Goal: Task Accomplishment & Management: Use online tool/utility

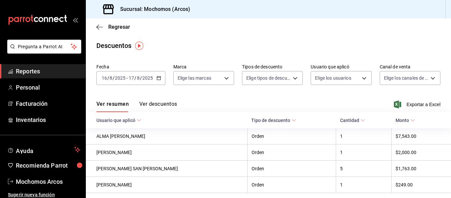
click at [47, 72] on span "Reportes" at bounding box center [48, 71] width 64 height 9
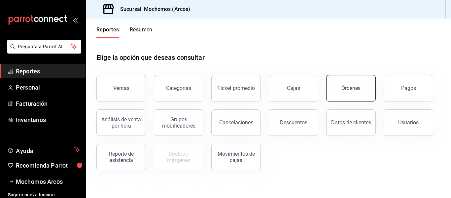
click at [329, 96] on button "Órdenes" at bounding box center [351, 88] width 50 height 26
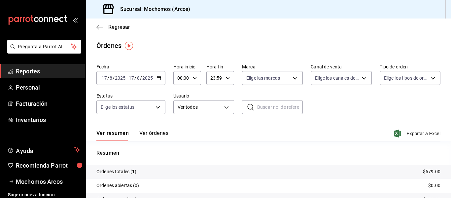
click at [159, 81] on div "[DATE] [DATE] - [DATE] [DATE]" at bounding box center [130, 78] width 69 height 14
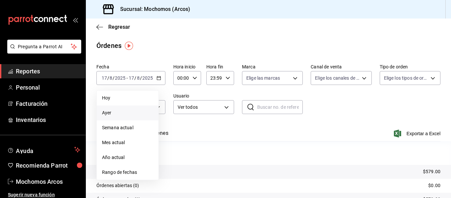
click at [108, 113] on span "Ayer" at bounding box center [127, 112] width 51 height 7
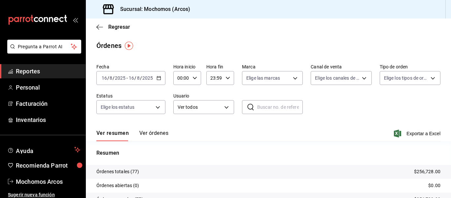
click at [195, 78] on \(Stroke\) "button" at bounding box center [195, 78] width 4 height 2
click at [181, 123] on button "02" at bounding box center [179, 126] width 11 height 13
type input "02:00"
click at [327, 124] on div at bounding box center [225, 99] width 451 height 198
click at [420, 133] on span "Exportar a Excel" at bounding box center [417, 133] width 45 height 8
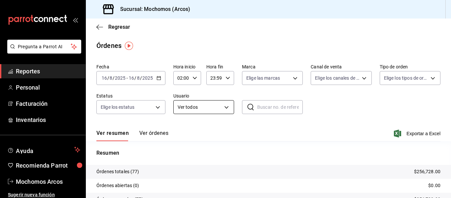
click at [226, 106] on body "Pregunta a Parrot AI Reportes Personal Facturación Inventarios Ayuda Recomienda…" at bounding box center [225, 99] width 451 height 198
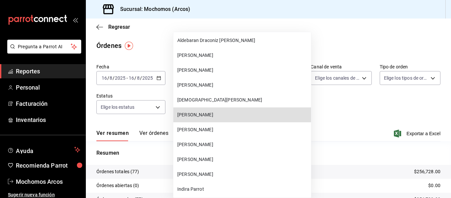
scroll to position [2238, 0]
click at [230, 115] on span "[PERSON_NAME]" at bounding box center [242, 114] width 131 height 7
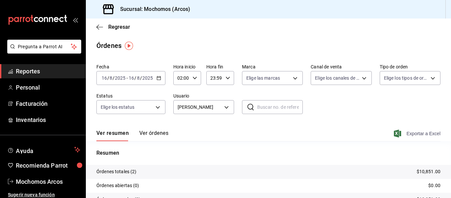
click at [410, 133] on span "Exportar a Excel" at bounding box center [417, 133] width 45 height 8
click at [222, 107] on body "Pregunta a Parrot AI Reportes Personal Facturación Inventarios Ayuda Recomienda…" at bounding box center [225, 99] width 451 height 198
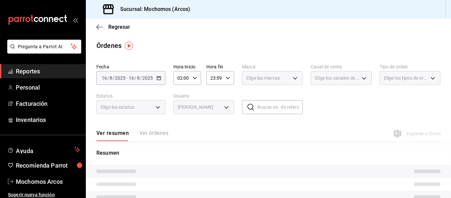
type input "47da8451-4ea0-4796-a98a-86ff11b2fa20"
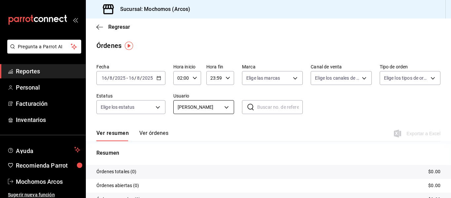
click at [227, 109] on body "Pregunta a Parrot AI Reportes Personal Facturación Inventarios Ayuda Recomienda…" at bounding box center [225, 99] width 451 height 198
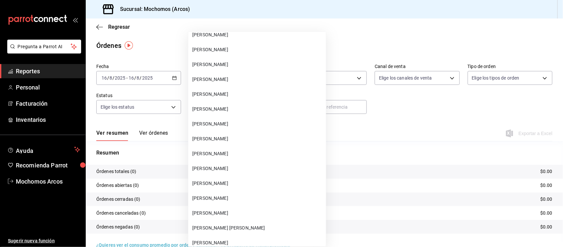
scroll to position [16610, 0]
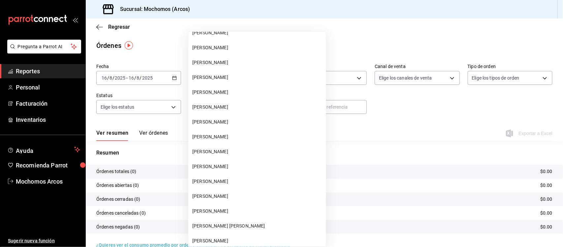
click at [238, 197] on span "[PERSON_NAME]" at bounding box center [257, 240] width 131 height 7
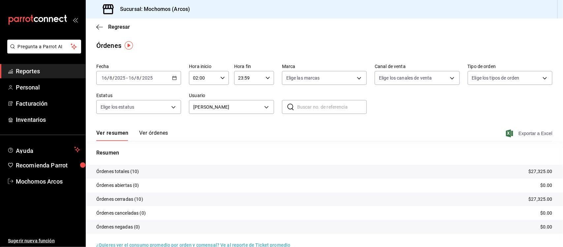
click at [451, 133] on span "Exportar a Excel" at bounding box center [530, 133] width 45 height 8
click at [451, 132] on span "Exportar a Excel" at bounding box center [530, 133] width 45 height 8
click at [265, 108] on body "Pregunta a Parrot AI Reportes Personal Facturación Inventarios Ayuda Recomienda…" at bounding box center [281, 123] width 563 height 247
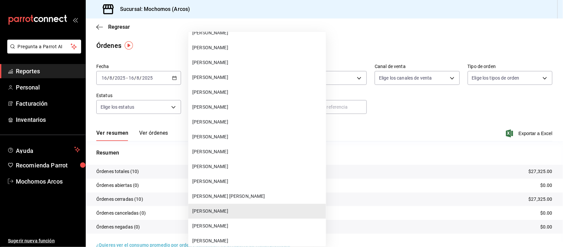
scroll to position [16639, 0]
click at [238, 85] on li "[PERSON_NAME]" at bounding box center [257, 92] width 138 height 15
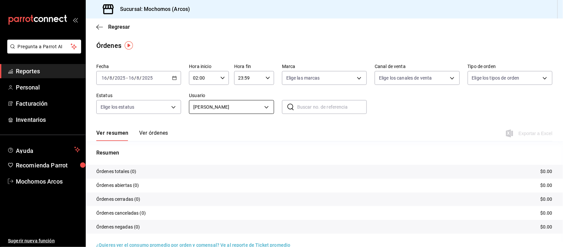
click at [265, 108] on body "Pregunta a Parrot AI Reportes Personal Facturación Inventarios Ayuda Recomienda…" at bounding box center [281, 123] width 563 height 247
click at [266, 110] on body "Pregunta a Parrot AI Reportes Personal Facturación Inventarios Ayuda Recomienda…" at bounding box center [281, 123] width 563 height 247
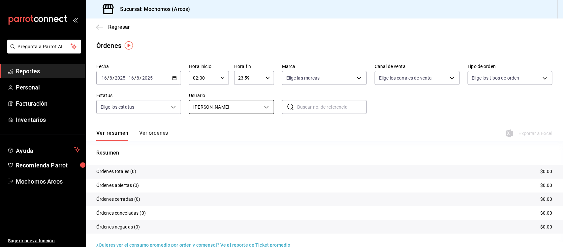
click at [266, 108] on body "Pregunta a Parrot AI Reportes Personal Facturación Inventarios Ayuda Recomienda…" at bounding box center [281, 123] width 563 height 247
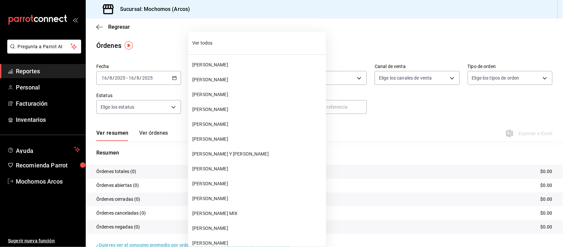
scroll to position [16497, 0]
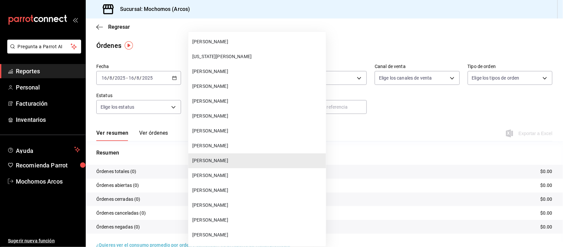
click at [247, 197] on span "[PERSON_NAME]" at bounding box center [257, 234] width 131 height 7
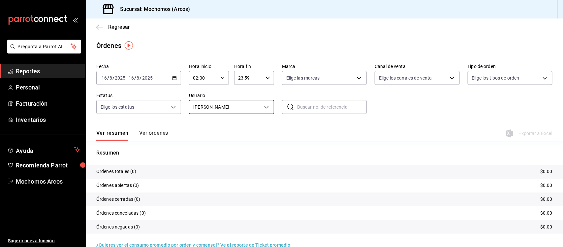
click at [264, 106] on body "Pregunta a Parrot AI Reportes Personal Facturación Inventarios Ayuda Recomienda…" at bounding box center [281, 123] width 563 height 247
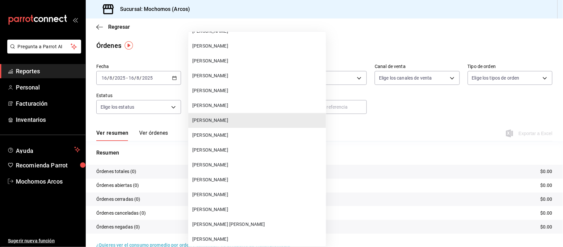
scroll to position [16626, 0]
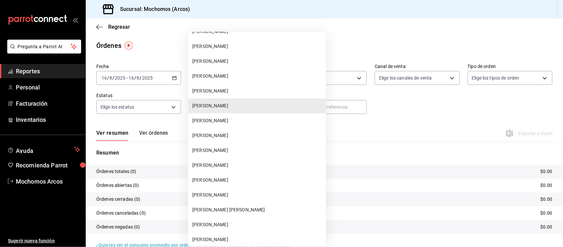
click at [235, 197] on span "[PERSON_NAME] [PERSON_NAME]" at bounding box center [257, 209] width 131 height 7
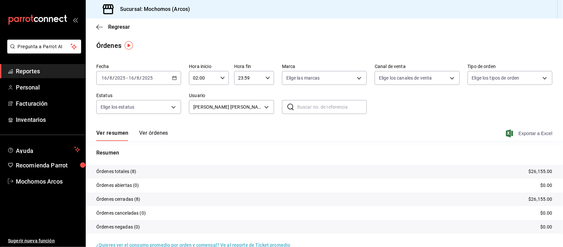
click at [451, 134] on span "Exportar a Excel" at bounding box center [530, 133] width 45 height 8
click at [263, 110] on body "Pregunta a Parrot AI Reportes Personal Facturación Inventarios Ayuda Recomienda…" at bounding box center [281, 123] width 563 height 247
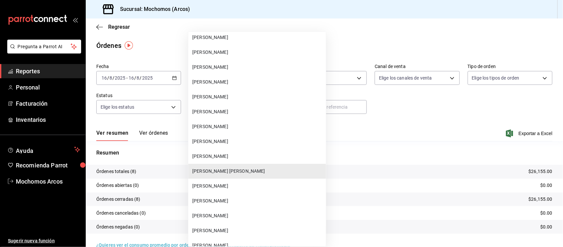
scroll to position [16664, 0]
click at [230, 154] on span "[PERSON_NAME]" at bounding box center [257, 157] width 131 height 7
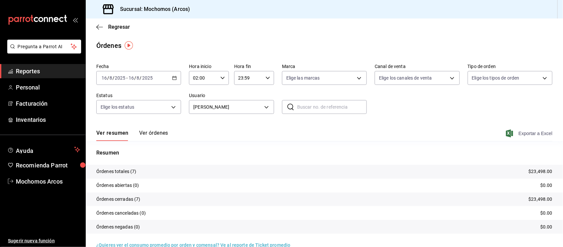
click at [451, 136] on span "Exportar a Excel" at bounding box center [530, 133] width 45 height 8
click at [261, 103] on body "Pregunta a Parrot AI Reportes Personal Facturación Inventarios Ayuda Recomienda…" at bounding box center [281, 123] width 563 height 247
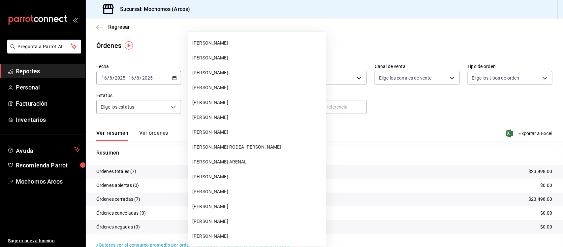
scroll to position [16809, 0]
click at [243, 197] on span "[PERSON_NAME]" at bounding box center [257, 249] width 131 height 7
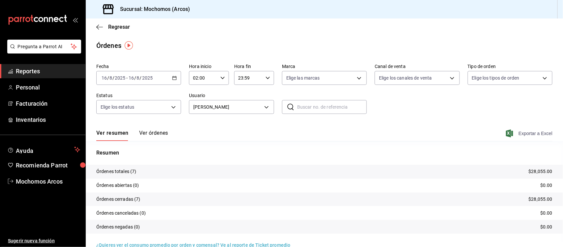
click at [451, 135] on span "Exportar a Excel" at bounding box center [530, 133] width 45 height 8
click at [266, 106] on body "Pregunta a Parrot AI Reportes Personal Facturación Inventarios Ayuda Recomienda…" at bounding box center [281, 123] width 563 height 247
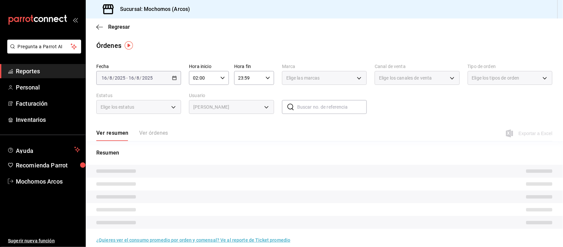
scroll to position [16897, 0]
click at [266, 116] on span "[PERSON_NAME]" at bounding box center [240, 118] width 98 height 4
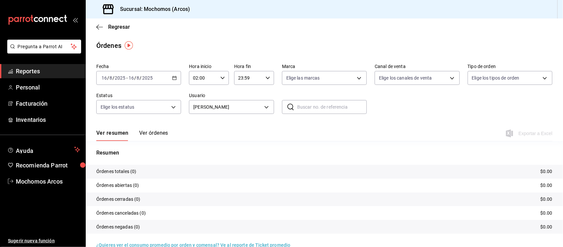
click at [266, 105] on body "Pregunta a Parrot AI Reportes Personal Facturación Inventarios Ayuda Recomienda…" at bounding box center [281, 123] width 563 height 247
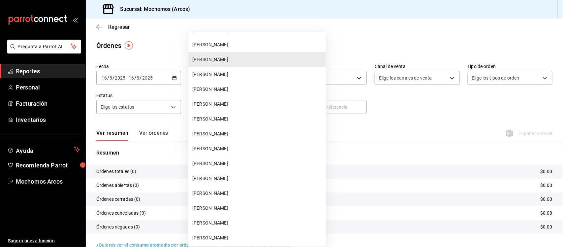
scroll to position [16955, 0]
click at [236, 160] on span "[PERSON_NAME]" at bounding box center [257, 163] width 131 height 7
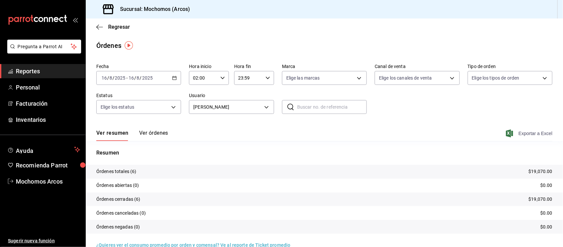
click at [451, 134] on span "Exportar a Excel" at bounding box center [530, 133] width 45 height 8
click at [263, 111] on body "Pregunta a Parrot AI Reportes Personal Facturación Inventarios Ayuda Recomienda…" at bounding box center [281, 123] width 563 height 247
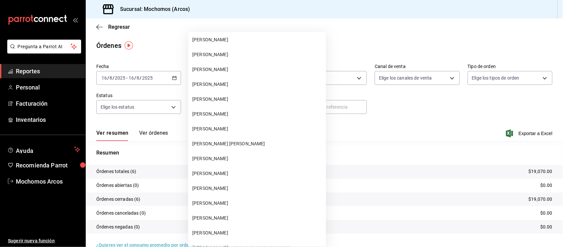
scroll to position [16692, 0]
click at [248, 81] on span "[PERSON_NAME]" at bounding box center [257, 84] width 131 height 7
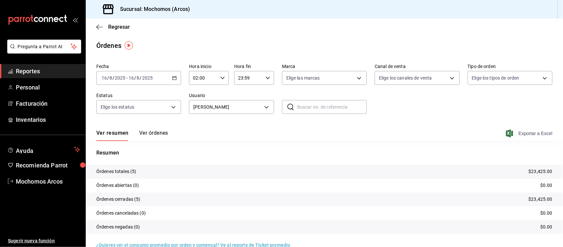
click at [451, 131] on span "Exportar a Excel" at bounding box center [530, 133] width 45 height 8
click at [268, 107] on body "Pregunta a Parrot AI Reportes Personal Facturación Inventarios Ayuda Recomienda…" at bounding box center [281, 123] width 563 height 247
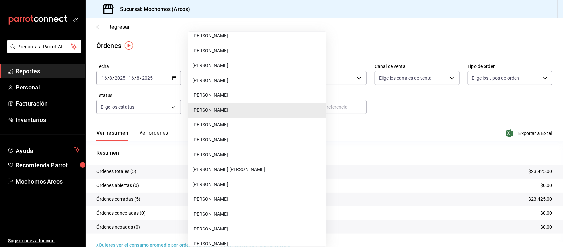
scroll to position [16672, 0]
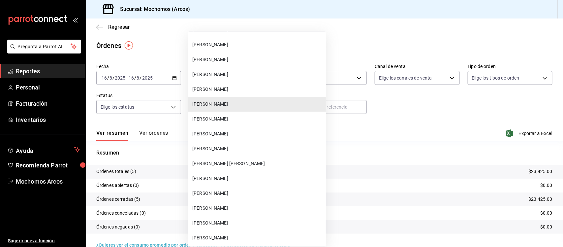
click at [235, 197] on span "[PERSON_NAME]" at bounding box center [257, 223] width 131 height 7
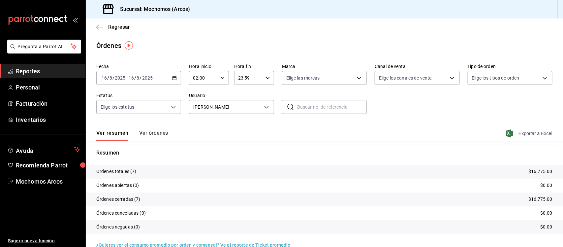
click at [451, 134] on span "Exportar a Excel" at bounding box center [530, 133] width 45 height 8
click at [261, 104] on body "Pregunta a Parrot AI Reportes Personal Facturación Inventarios Ayuda Recomienda…" at bounding box center [281, 123] width 563 height 247
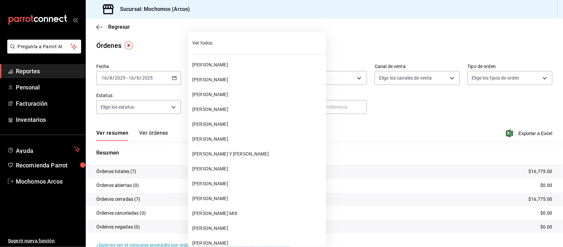
scroll to position [16734, 0]
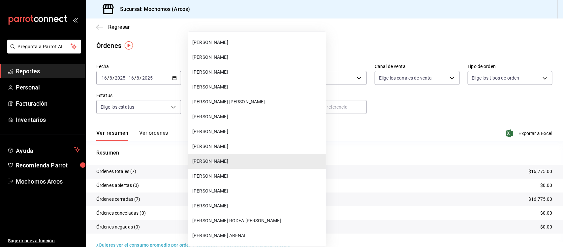
click at [242, 124] on li "[PERSON_NAME]" at bounding box center [257, 131] width 138 height 15
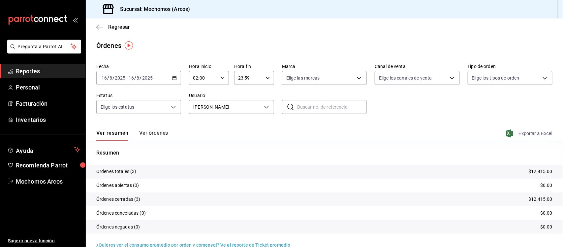
click at [451, 134] on span "Exportar a Excel" at bounding box center [530, 133] width 45 height 8
click at [265, 102] on body "Pregunta a Parrot AI Reportes Personal Facturación Inventarios Ayuda Recomienda…" at bounding box center [281, 123] width 563 height 247
click at [264, 111] on body "Pregunta a Parrot AI Reportes Personal Facturación Inventarios Ayuda Recomienda…" at bounding box center [281, 123] width 563 height 247
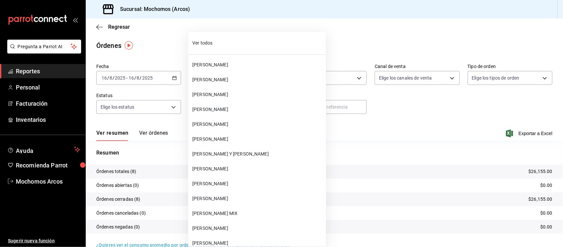
scroll to position [16675, 0]
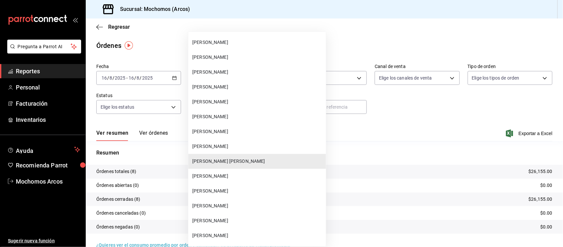
click at [235, 197] on span "[PERSON_NAME]" at bounding box center [257, 205] width 131 height 7
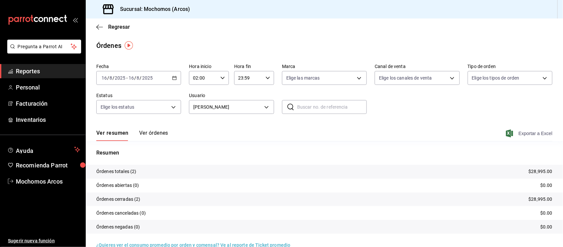
click at [451, 134] on span "Exportar a Excel" at bounding box center [530, 133] width 45 height 8
click at [262, 107] on body "Pregunta a Parrot AI Reportes Personal Facturación Inventarios Ayuda Recomienda…" at bounding box center [281, 123] width 563 height 247
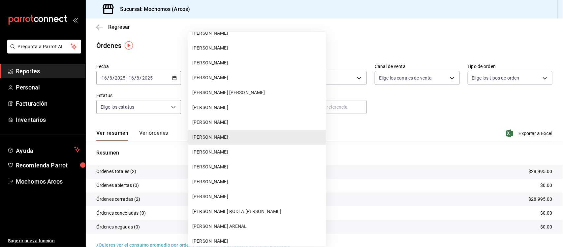
scroll to position [16760, 0]
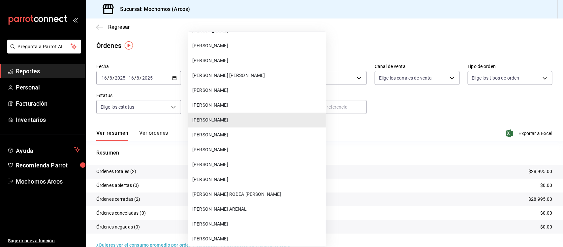
click at [234, 191] on span "[PERSON_NAME] RODEA [PERSON_NAME]" at bounding box center [257, 194] width 131 height 7
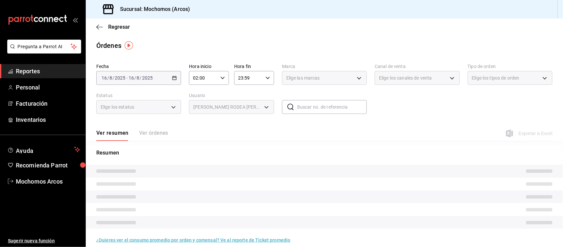
type input "b17dfec6-1d31-4a9c-a4ff-8f06f7d5546b"
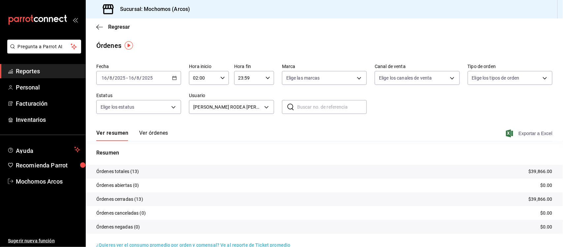
click at [451, 131] on span "Exportar a Excel" at bounding box center [530, 133] width 45 height 8
click at [263, 107] on body "Pregunta a Parrot AI Reportes Personal Facturación Inventarios Ayuda Recomienda…" at bounding box center [281, 123] width 563 height 247
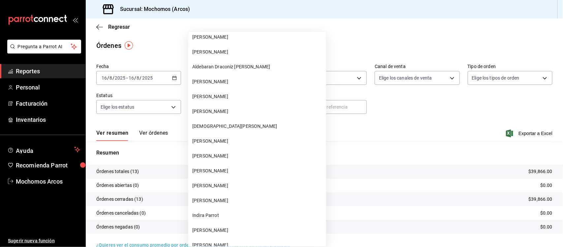
scroll to position [2210, 0]
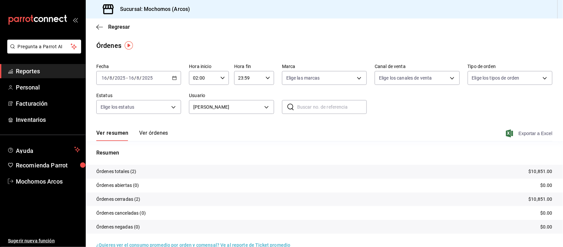
click at [451, 132] on span "Exportar a Excel" at bounding box center [530, 133] width 45 height 8
click at [264, 107] on body "Pregunta a Parrot AI Reportes Personal Facturación Inventarios Ayuda Recomienda…" at bounding box center [281, 123] width 563 height 247
click at [265, 107] on body "Pregunta a Parrot AI Reportes Personal Facturación Inventarios Ayuda Recomienda…" at bounding box center [281, 123] width 563 height 247
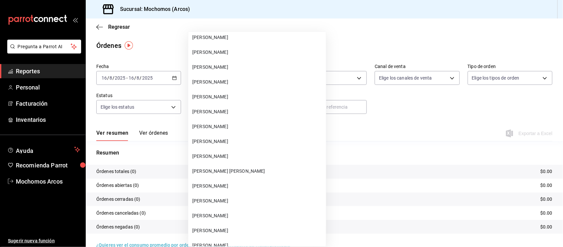
scroll to position [16589, 0]
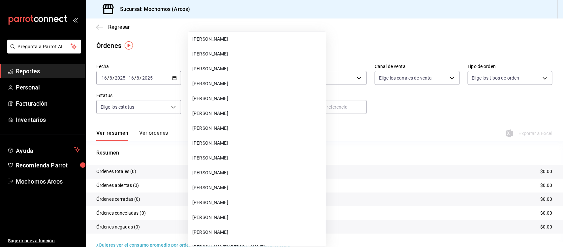
click at [244, 184] on span "[PERSON_NAME]" at bounding box center [257, 187] width 131 height 7
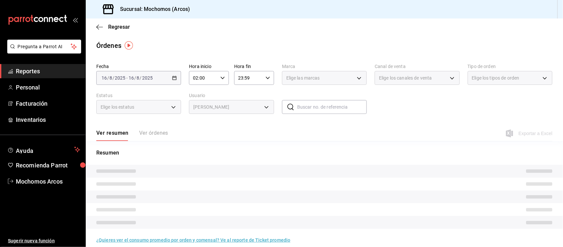
type input "9028ca3e-dcb0-4d8b-a4f0-47f7d8e38e47"
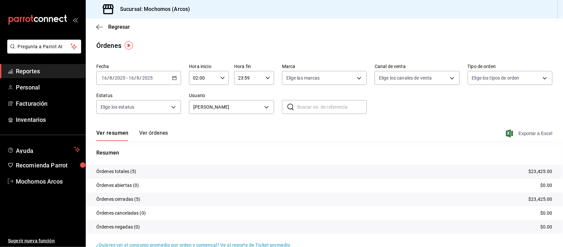
click at [451, 134] on span "Exportar a Excel" at bounding box center [530, 133] width 45 height 8
click at [53, 71] on span "Reportes" at bounding box center [48, 71] width 64 height 9
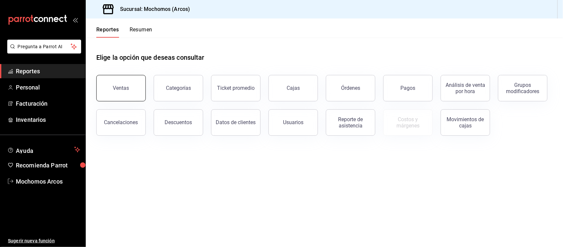
click at [110, 89] on button "Ventas" at bounding box center [121, 88] width 50 height 26
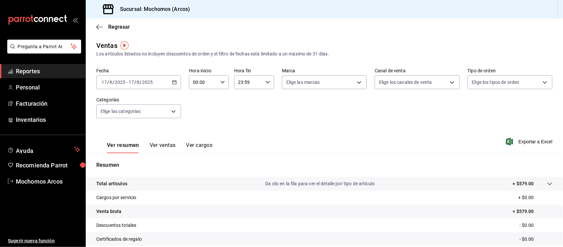
click at [177, 83] on div "[DATE] [DATE] - [DATE] [DATE]" at bounding box center [138, 82] width 85 height 14
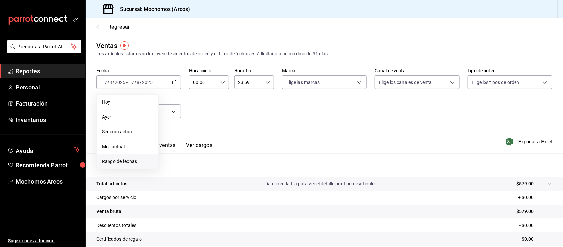
click at [129, 165] on li "Rango de fechas" at bounding box center [128, 161] width 62 height 15
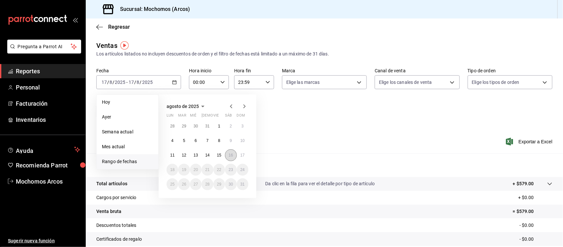
click at [232, 158] on button "16" at bounding box center [231, 155] width 12 height 12
click at [243, 156] on abbr "17" at bounding box center [243, 155] width 4 height 5
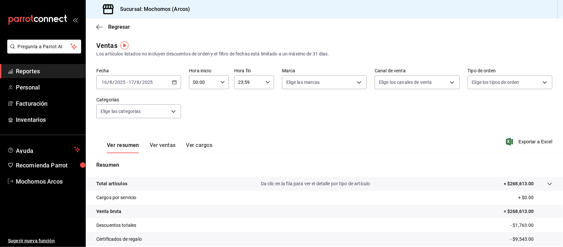
click at [221, 85] on div "00:00 Hora inicio" at bounding box center [209, 82] width 40 height 14
click at [200, 126] on button "02" at bounding box center [197, 130] width 17 height 13
type input "02:00"
click at [265, 81] on div at bounding box center [281, 123] width 563 height 247
click at [266, 84] on icon "button" at bounding box center [268, 82] width 5 height 5
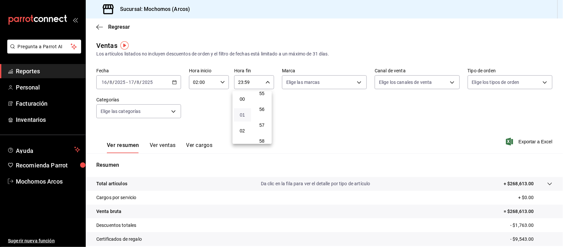
click at [243, 115] on span "01" at bounding box center [242, 114] width 9 height 5
click at [243, 129] on span "02" at bounding box center [242, 130] width 9 height 5
type input "02:59"
click at [451, 139] on div at bounding box center [281, 123] width 563 height 247
click at [451, 141] on span "Exportar a Excel" at bounding box center [530, 142] width 45 height 8
